Goal: Task Accomplishment & Management: Manage account settings

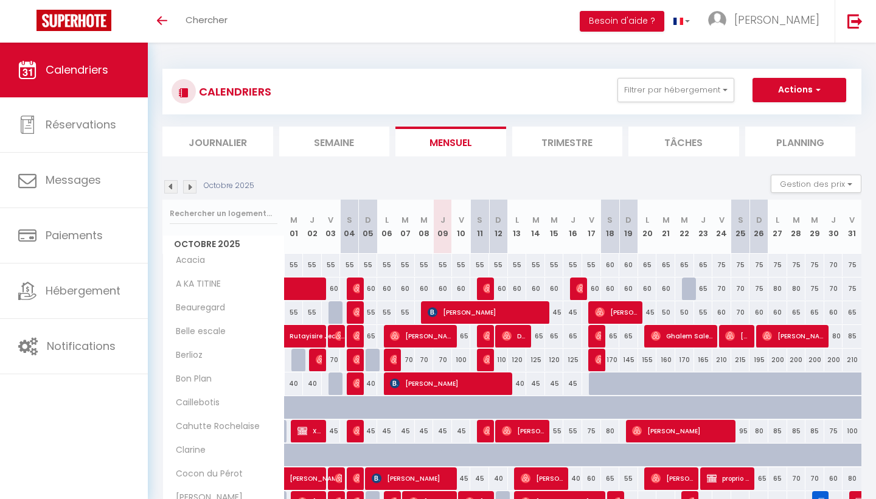
click at [764, 150] on li "Planning" at bounding box center [800, 142] width 111 height 30
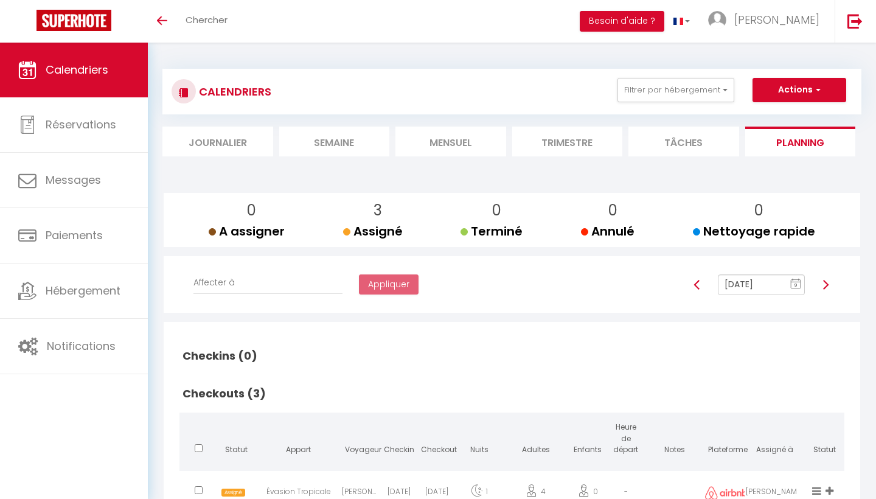
click at [378, 11] on div "Toggle menubar Chercher BUTTON Besoin d'aide ? [PERSON_NAME] Paramètres" at bounding box center [477, 21] width 779 height 43
click at [239, 18] on div "Toggle menubar Chercher BUTTON Besoin d'aide ? [PERSON_NAME] Paramètres" at bounding box center [477, 21] width 779 height 43
click at [210, 18] on span "Chercher" at bounding box center [207, 19] width 42 height 13
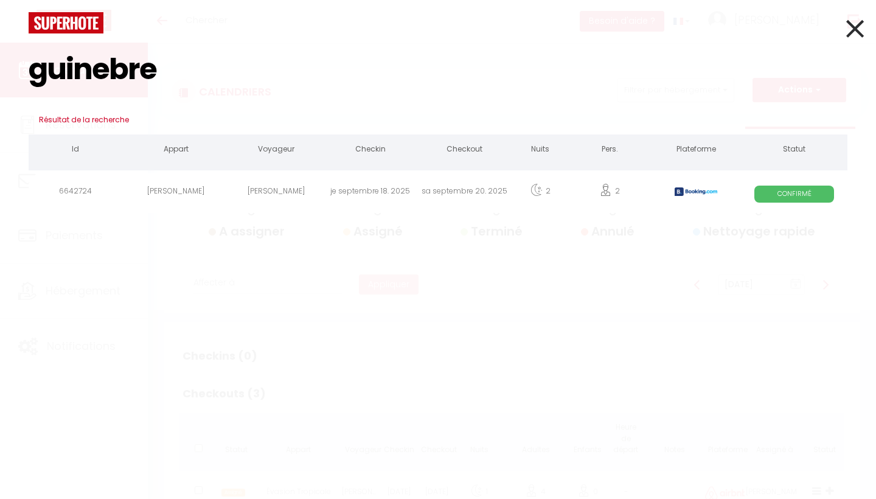
type input "guinebre"
click at [249, 177] on div "[PERSON_NAME]" at bounding box center [276, 193] width 94 height 40
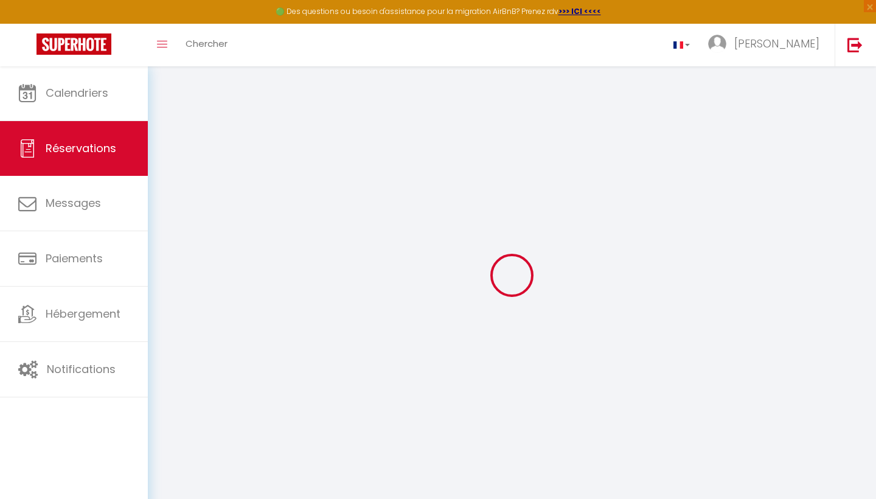
select select
checkbox input "false"
type textarea "** THIS RESERVATION HAS BEEN PRE-PAID ** BOOKING NOTE : Payment charge is EUR 9…"
type input "55"
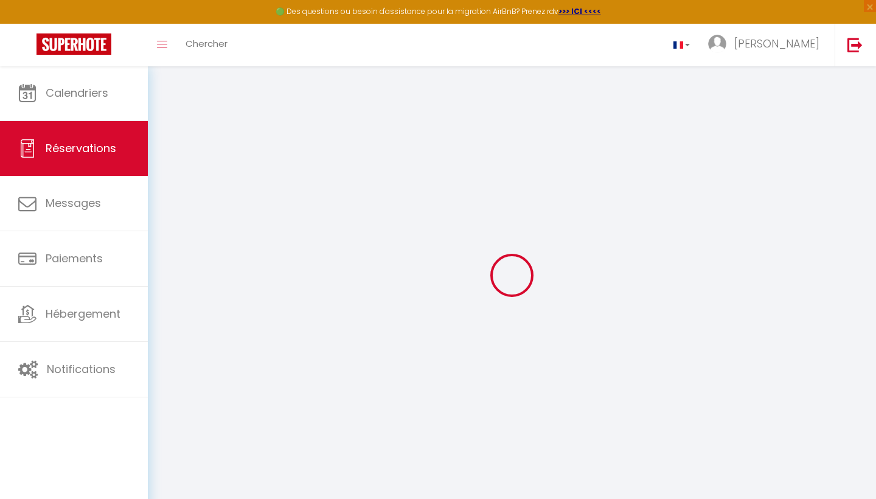
type input "20.24"
select select
checkbox input "false"
select select
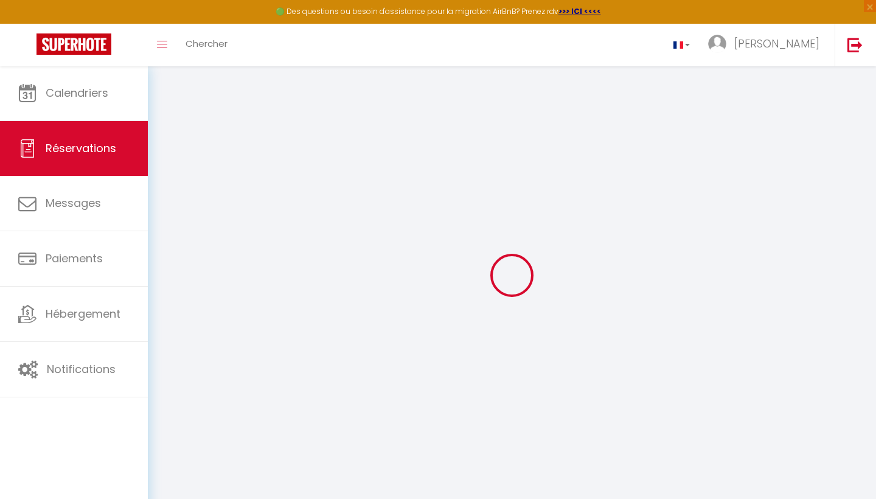
select select
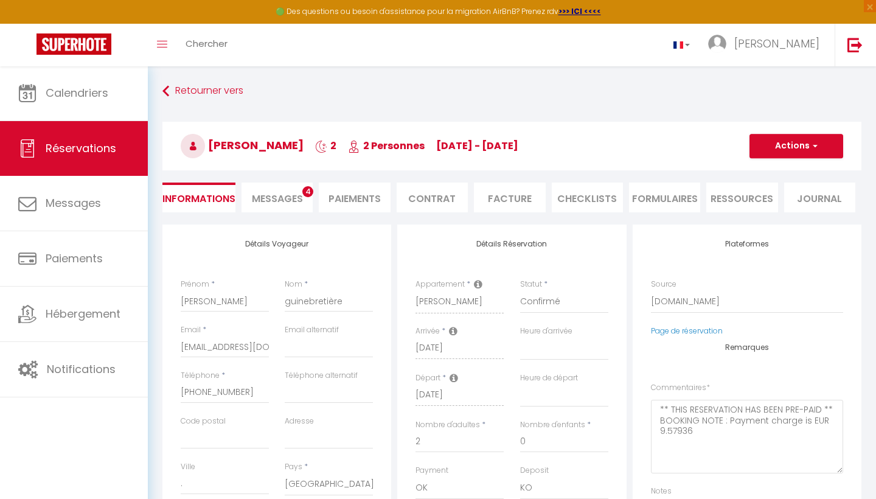
click at [281, 173] on div "[PERSON_NAME] 2 2 Personnes [DATE] - [DATE] Actions Enregistrer Dupliquer Suppr…" at bounding box center [512, 143] width 715 height 65
click at [285, 185] on li "Messages 4" at bounding box center [276, 197] width 71 height 30
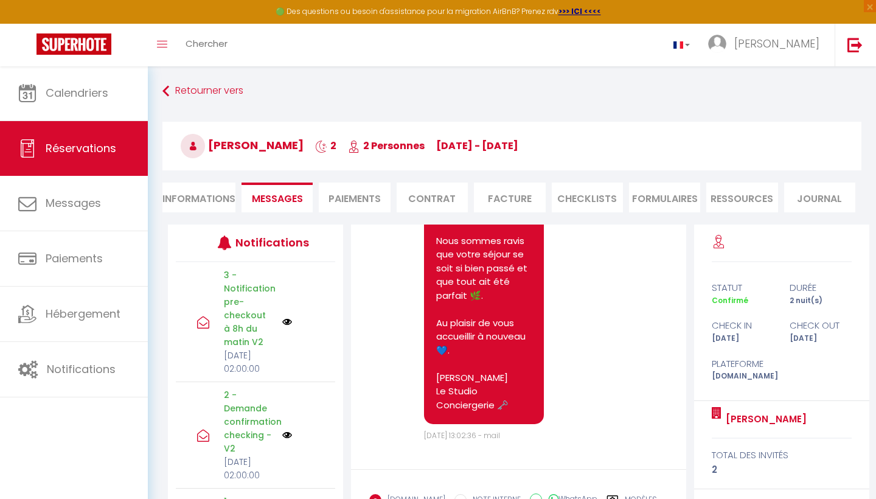
scroll to position [5624, 0]
click at [533, 193] on li "Facture" at bounding box center [509, 197] width 71 height 30
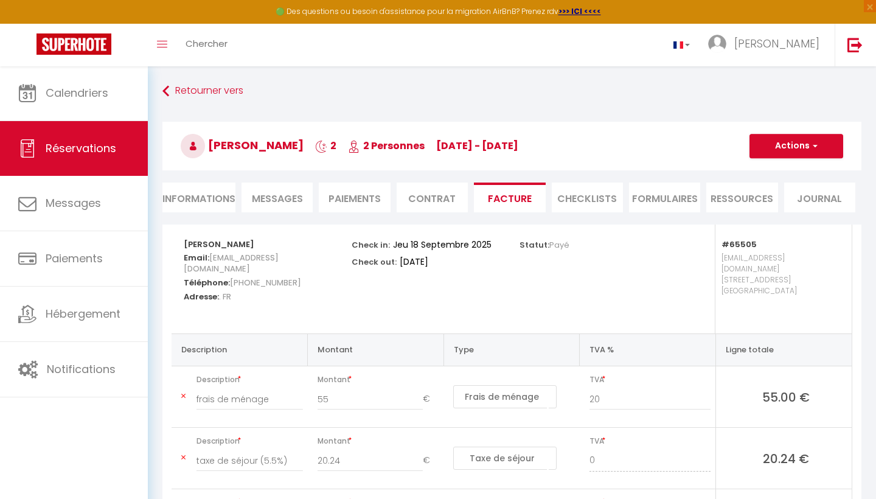
click at [761, 152] on button "Actions" at bounding box center [796, 146] width 94 height 24
click at [764, 201] on link "Envoyer la facture" at bounding box center [787, 204] width 102 height 16
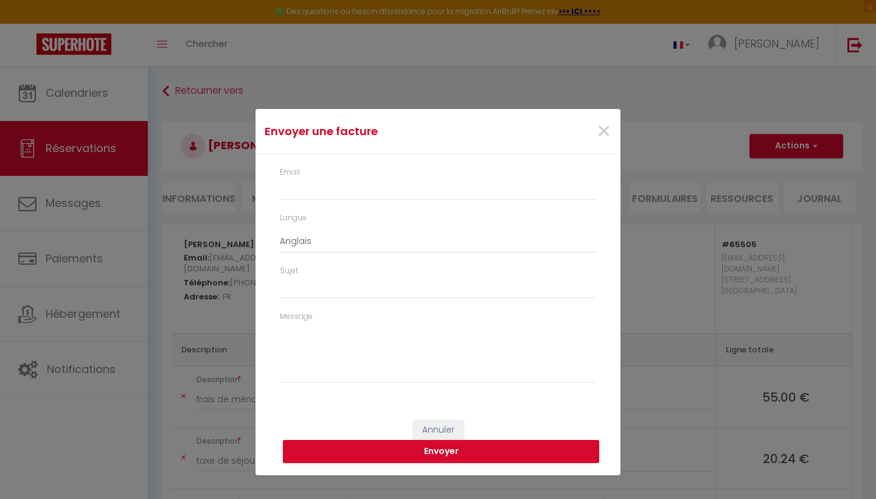
type input "[EMAIL_ADDRESS][DOMAIN_NAME]"
select select "fr"
type input "Votre facture 6642724 - [PERSON_NAME]"
type textarea "Bonjour, Voici le lien pour télécharger votre facture : [URL][DOMAIN_NAME] Déta…"
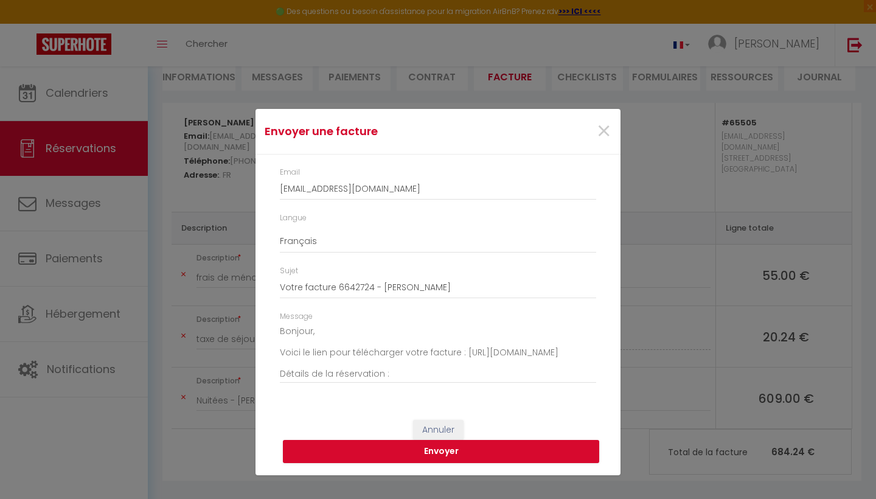
click at [247, 187] on div "Envoyer une facture × Email [EMAIL_ADDRESS][DOMAIN_NAME] Langue Anglais Françai…" at bounding box center [438, 249] width 876 height 499
click at [607, 134] on span "×" at bounding box center [603, 131] width 15 height 36
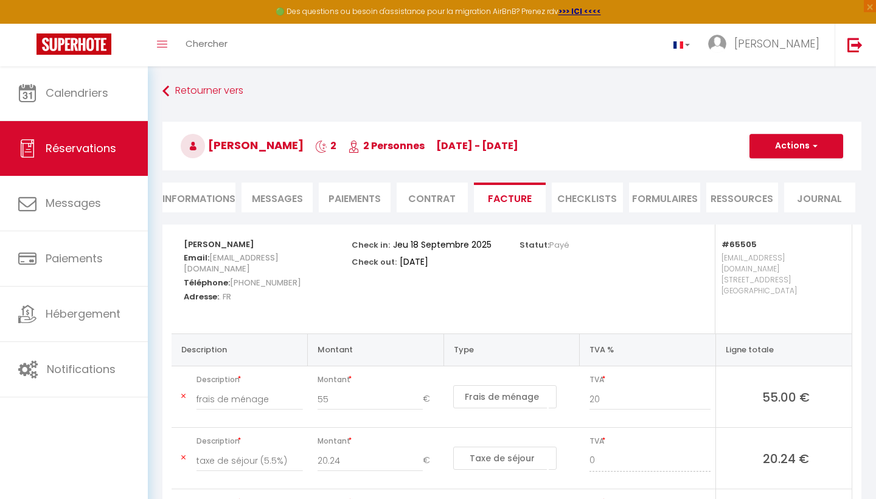
click at [762, 148] on button "Actions" at bounding box center [796, 146] width 94 height 24
click at [754, 203] on link "Envoyer la facture" at bounding box center [787, 204] width 102 height 16
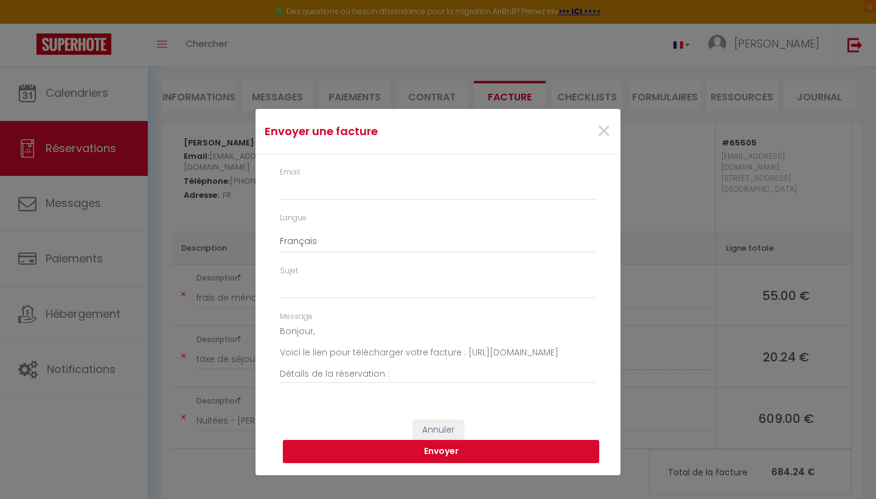
scroll to position [100, 0]
click at [606, 133] on span "×" at bounding box center [603, 131] width 15 height 36
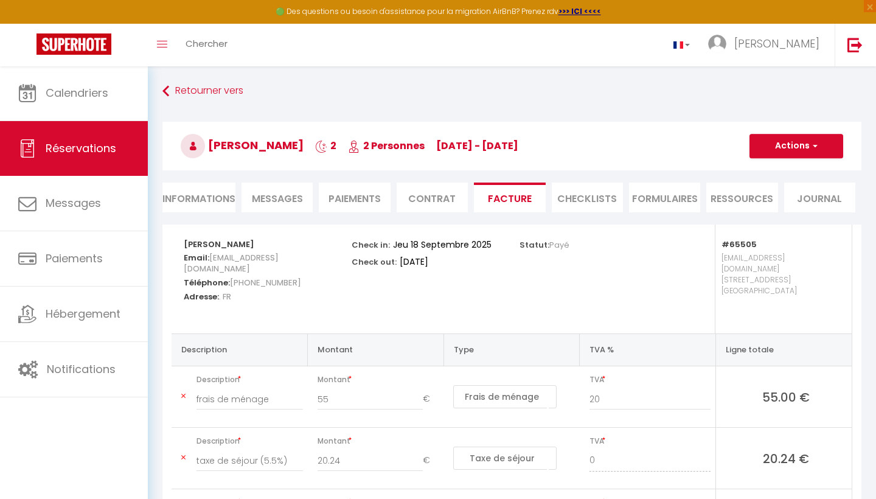
scroll to position [0, 0]
click at [782, 153] on button "Actions" at bounding box center [796, 146] width 94 height 24
type input "[EMAIL_ADDRESS][DOMAIN_NAME]"
type input "Votre facture 6642724 - [PERSON_NAME]"
click at [757, 201] on link "Envoyer la facture" at bounding box center [787, 204] width 102 height 16
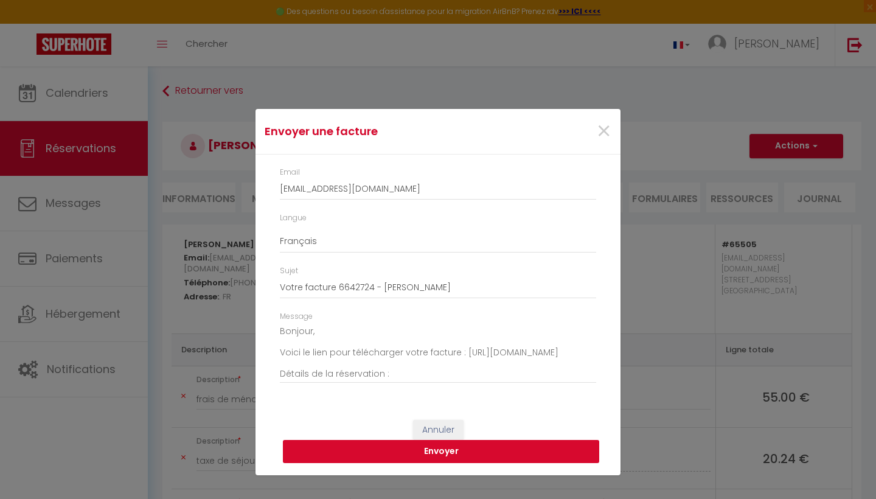
click at [346, 446] on button "Envoyer" at bounding box center [441, 451] width 316 height 23
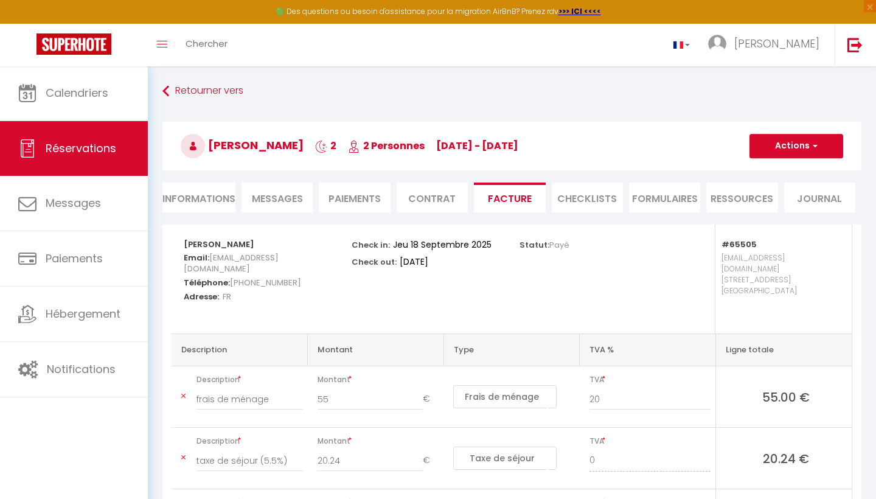
click at [227, 186] on li "Informations" at bounding box center [198, 197] width 73 height 30
select select
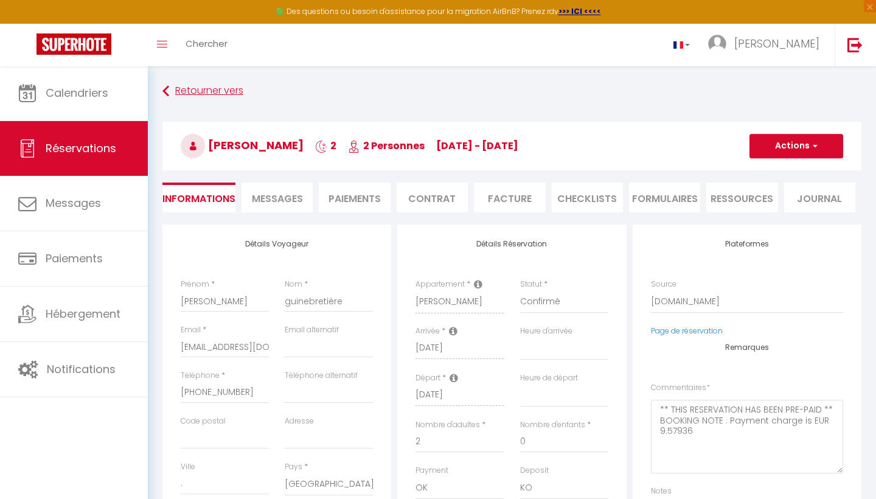
click at [200, 88] on link "Retourner vers" at bounding box center [511, 91] width 699 height 22
